Goal: Book appointment/travel/reservation

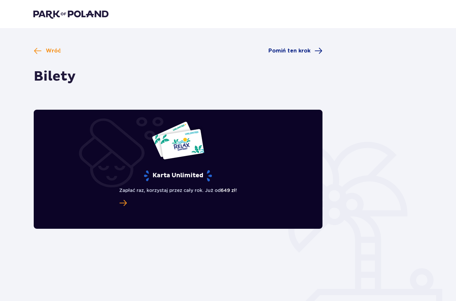
click at [308, 49] on span "Pomiń ten krok" at bounding box center [290, 50] width 42 height 7
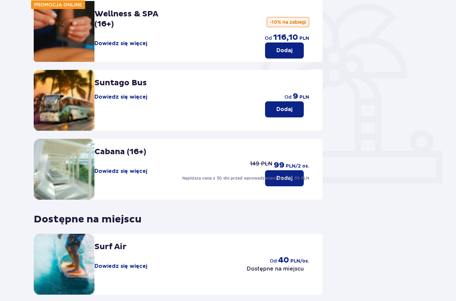
scroll to position [137, 0]
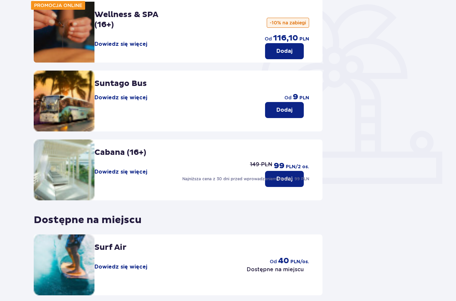
click at [105, 168] on button "Dowiedz się więcej" at bounding box center [121, 171] width 53 height 7
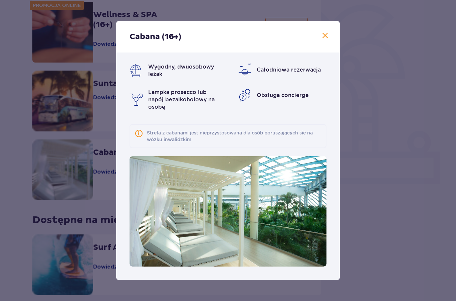
click at [375, 117] on div "Cabana (16+) Wygodny, dwuosobowy leżak Całodniowa rezerwacja Lampka prosecco lu…" at bounding box center [228, 150] width 456 height 301
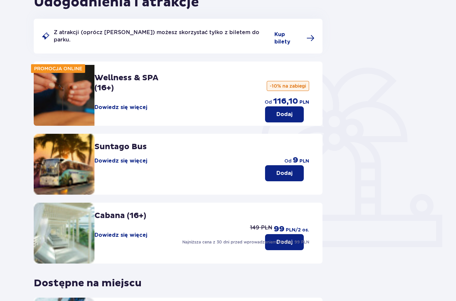
scroll to position [68, 0]
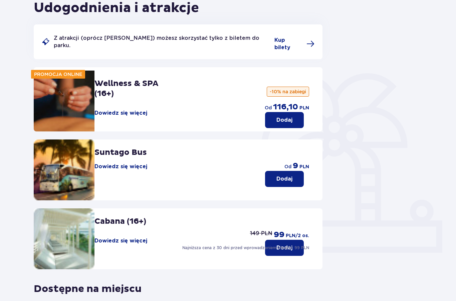
click at [136, 109] on button "Dowiedz się więcej" at bounding box center [121, 112] width 53 height 7
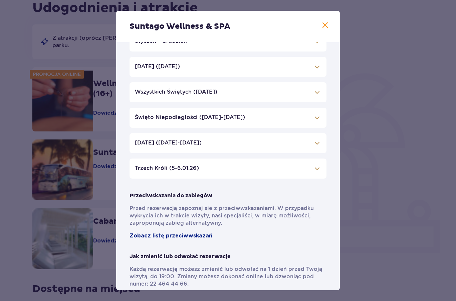
scroll to position [156, 0]
click at [319, 45] on span at bounding box center [317, 41] width 8 height 8
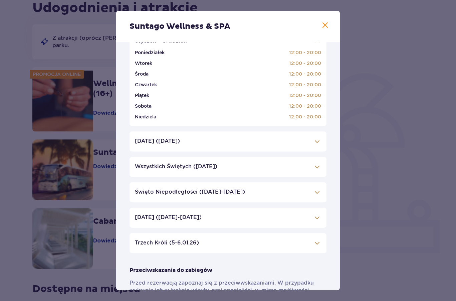
click at [315, 45] on span at bounding box center [317, 41] width 8 height 8
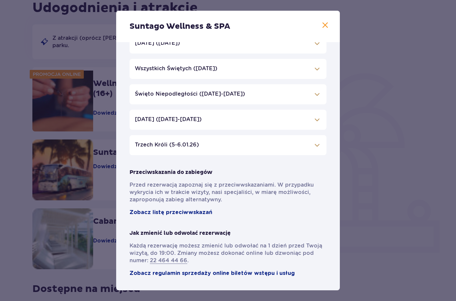
scroll to position [272, 0]
click at [381, 72] on div "Suntago Wellness & SPA Pełni pasji profesjonaliści , którzy pomogą Ci dobrać za…" at bounding box center [228, 150] width 456 height 301
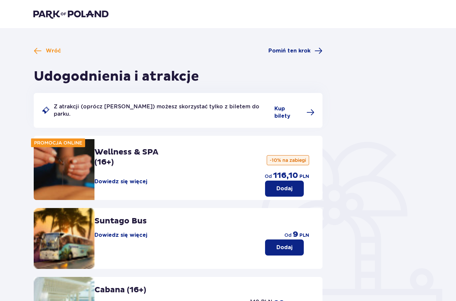
click at [303, 48] on span "Pomiń ten krok" at bounding box center [290, 50] width 42 height 7
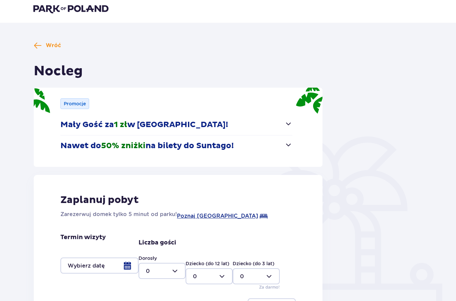
scroll to position [6, 0]
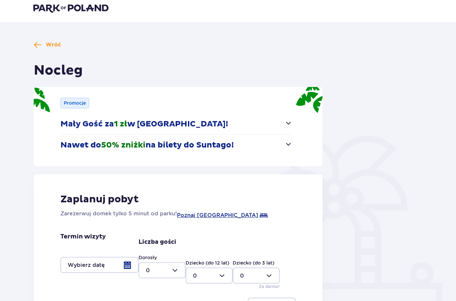
click at [285, 148] on span "button" at bounding box center [289, 144] width 8 height 8
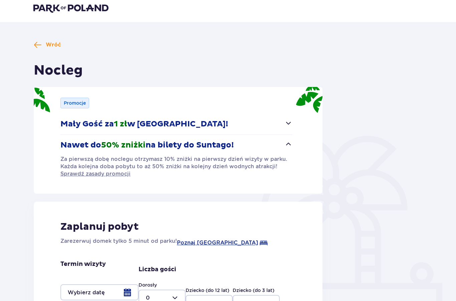
click at [288, 145] on span "button" at bounding box center [289, 144] width 8 height 8
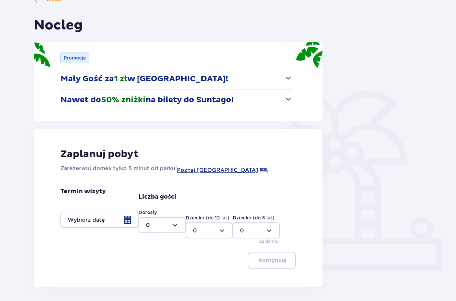
scroll to position [0, 0]
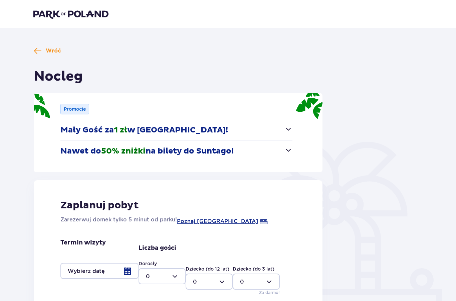
click at [75, 221] on p "Zarezerwuj domek tylko 5 minut od parku!" at bounding box center [118, 220] width 117 height 8
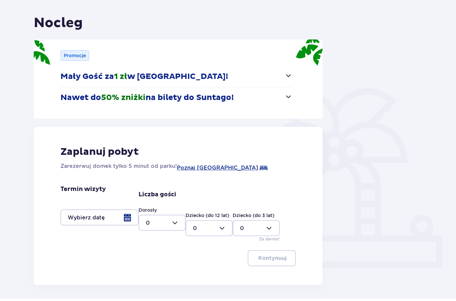
scroll to position [78, 0]
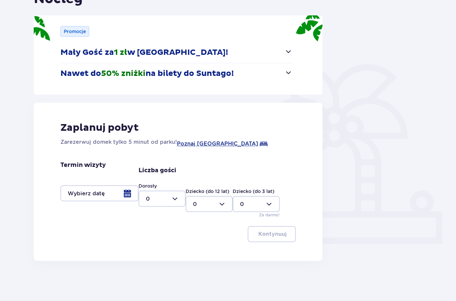
click at [73, 192] on div at bounding box center [99, 193] width 78 height 16
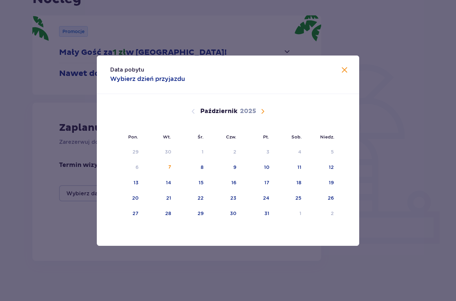
click at [262, 109] on span "Następny miesiąc" at bounding box center [263, 111] width 8 height 8
click at [135, 184] on div "15" at bounding box center [135, 182] width 5 height 7
click at [139, 188] on div "15" at bounding box center [126, 182] width 32 height 15
click at [138, 188] on div "15" at bounding box center [126, 182] width 32 height 15
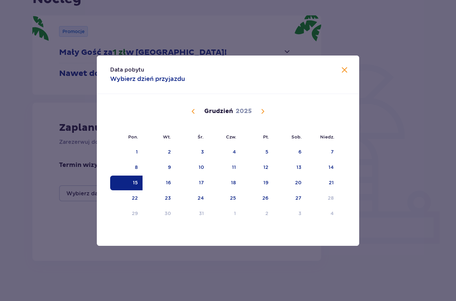
click at [201, 263] on div "Data pobytu Wybierz dzień przyjazdu Pon. Wt. Śr. Czw. Pt. Sob. [GEOGRAPHIC_DATA…" at bounding box center [228, 150] width 456 height 301
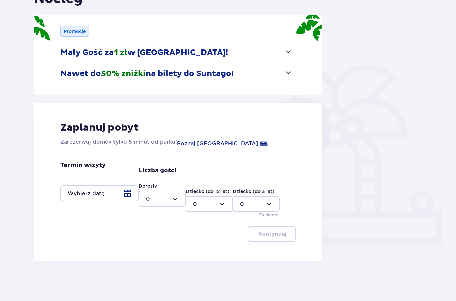
click at [77, 195] on div at bounding box center [99, 193] width 78 height 16
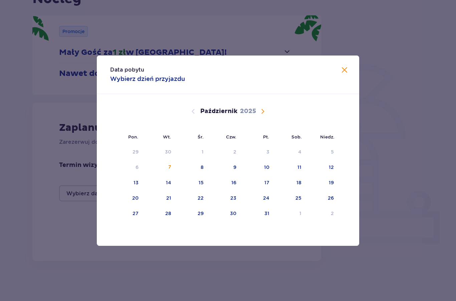
click at [174, 164] on div "7" at bounding box center [159, 167] width 33 height 15
click at [204, 167] on div "8" at bounding box center [202, 167] width 3 height 7
type input "[DATE] - [DATE]"
